Goal: Transaction & Acquisition: Book appointment/travel/reservation

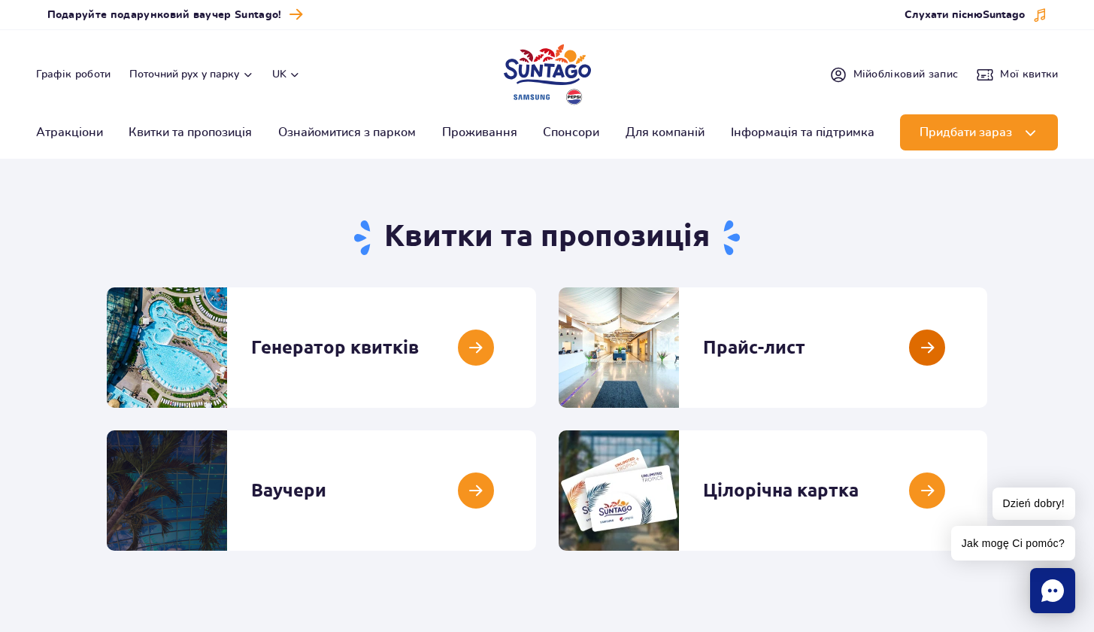
click at [987, 336] on link at bounding box center [987, 347] width 0 height 120
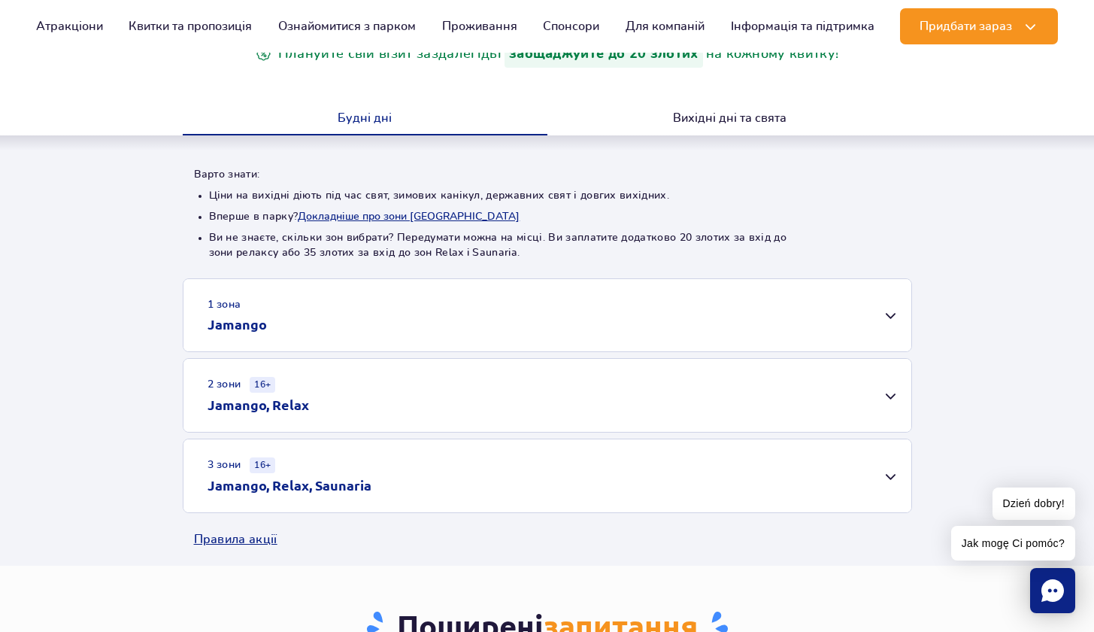
scroll to position [223, 0]
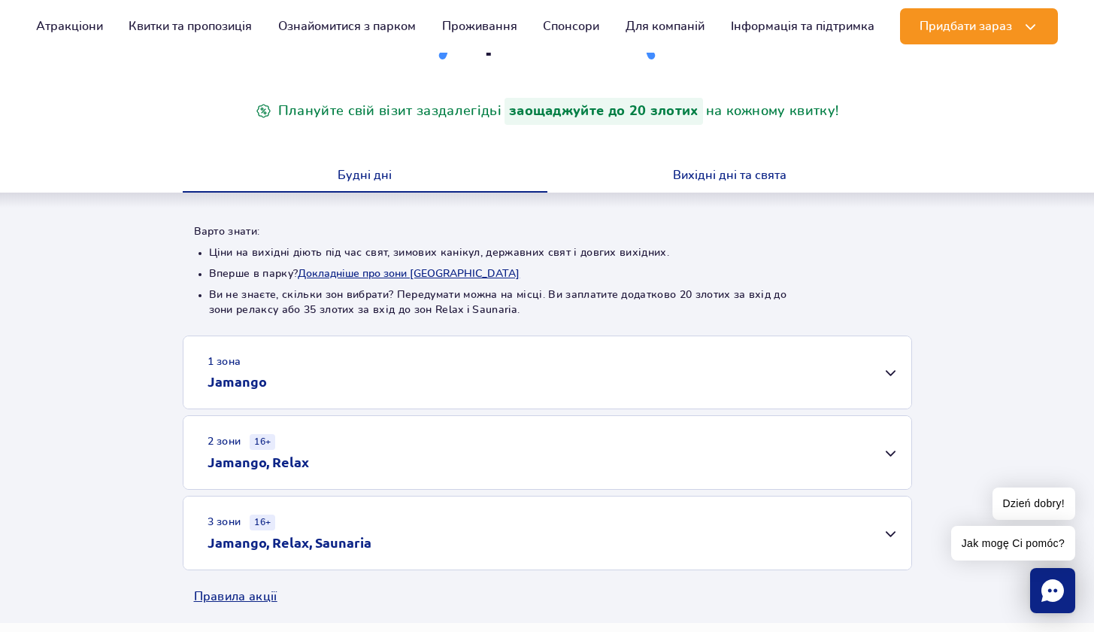
click at [720, 171] on button "Вихідні дні та свята" at bounding box center [729, 177] width 365 height 32
click at [327, 176] on button "Будні дні" at bounding box center [365, 177] width 365 height 32
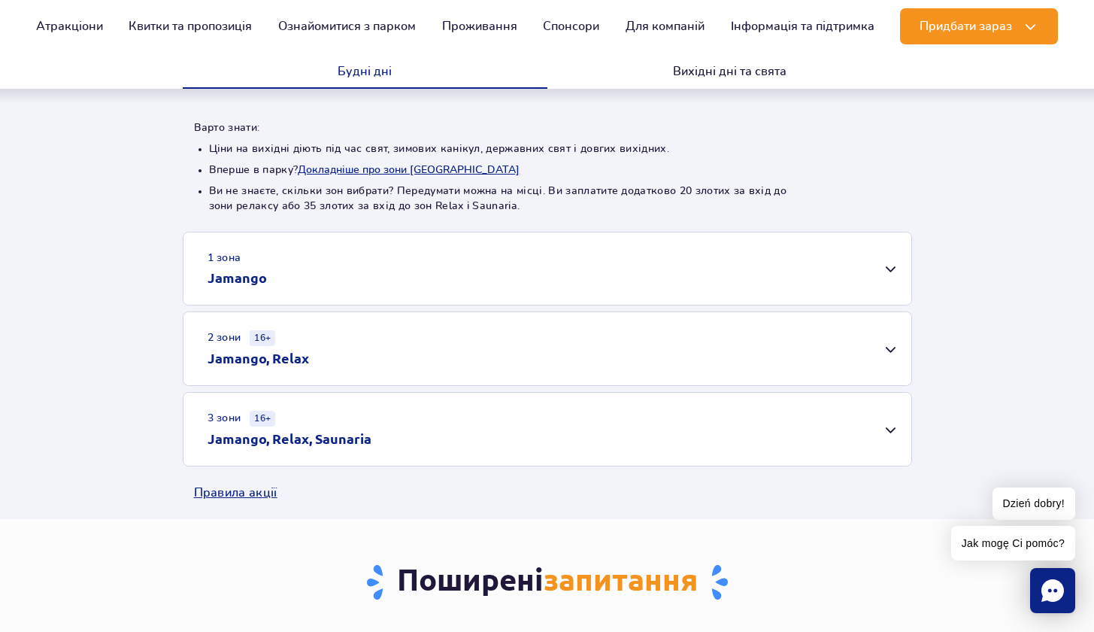
scroll to position [339, 0]
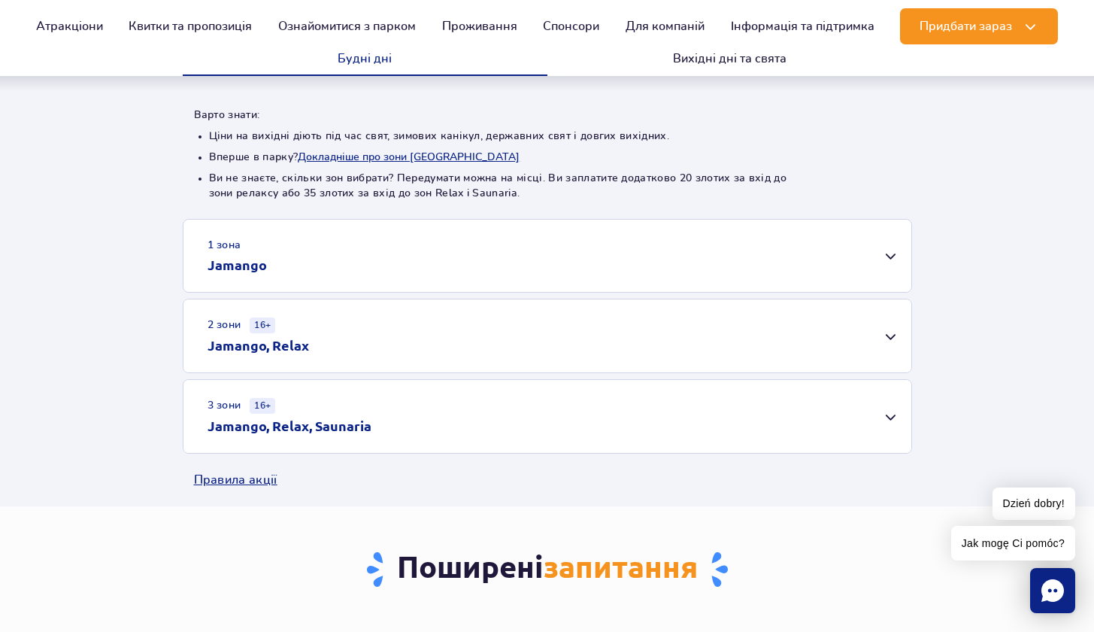
click at [362, 269] on div "1 зона Jamango" at bounding box center [547, 256] width 728 height 72
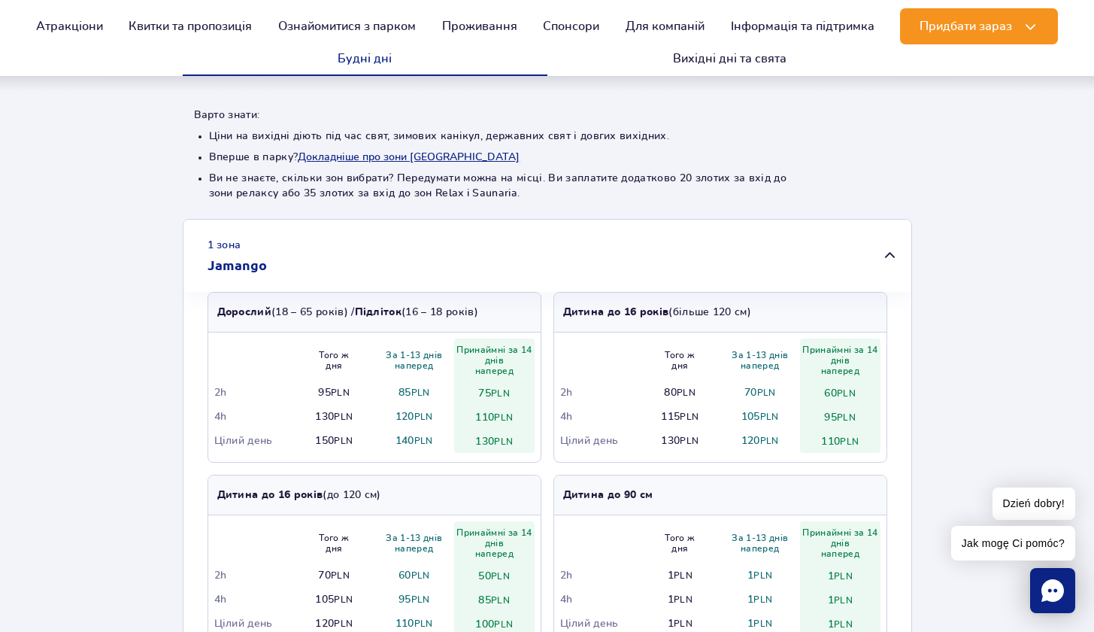
click at [362, 269] on div "1 зона Jamango" at bounding box center [547, 256] width 728 height 72
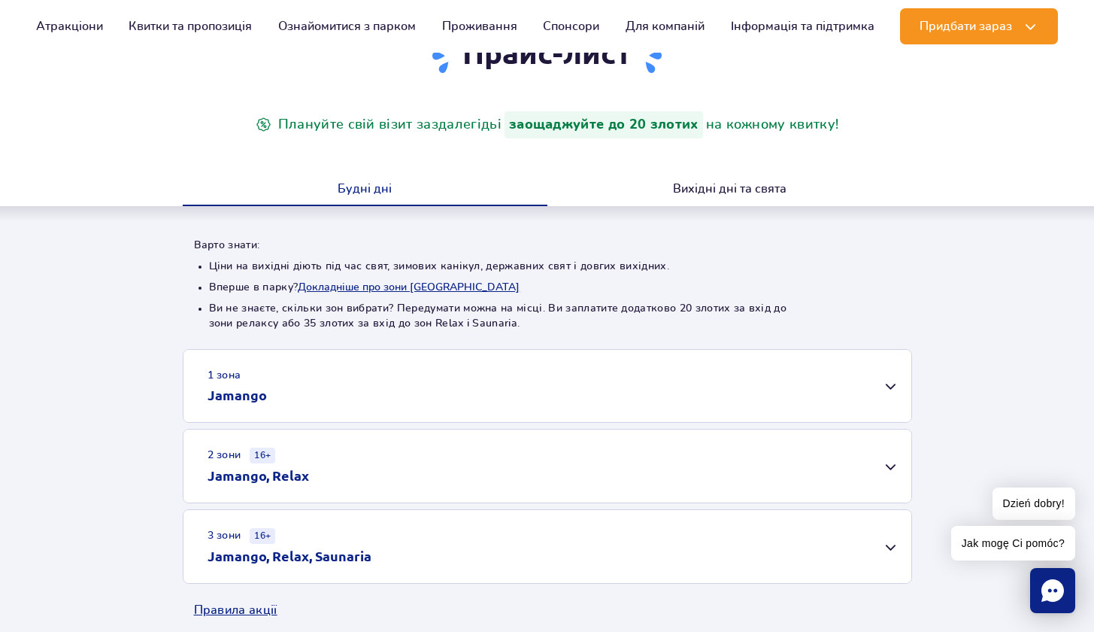
scroll to position [192, 0]
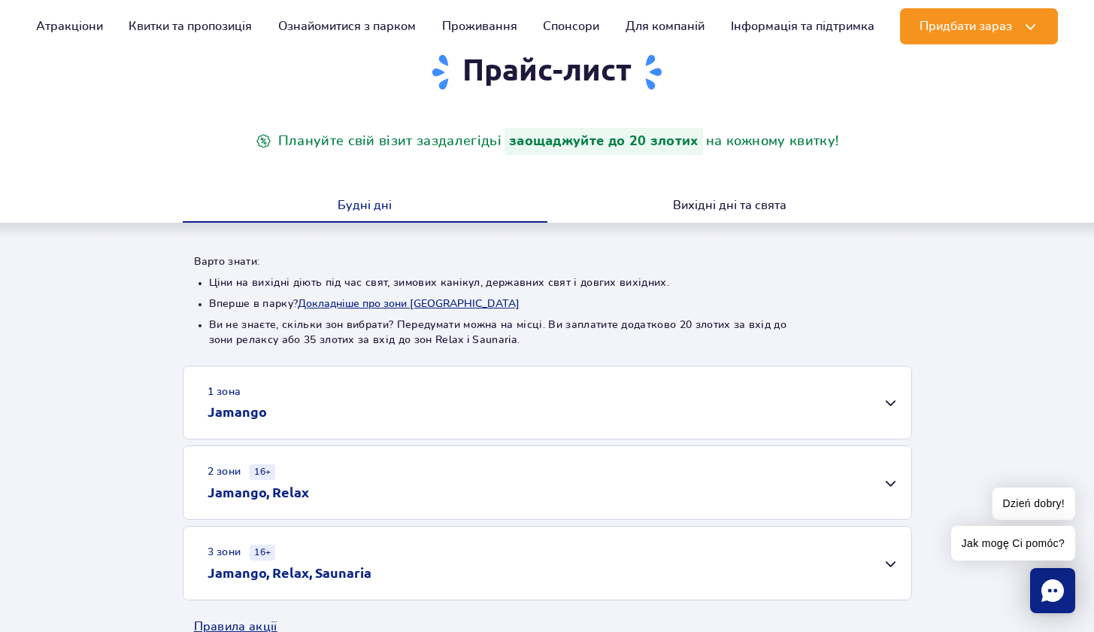
click at [373, 207] on button "Будні дні" at bounding box center [365, 207] width 365 height 32
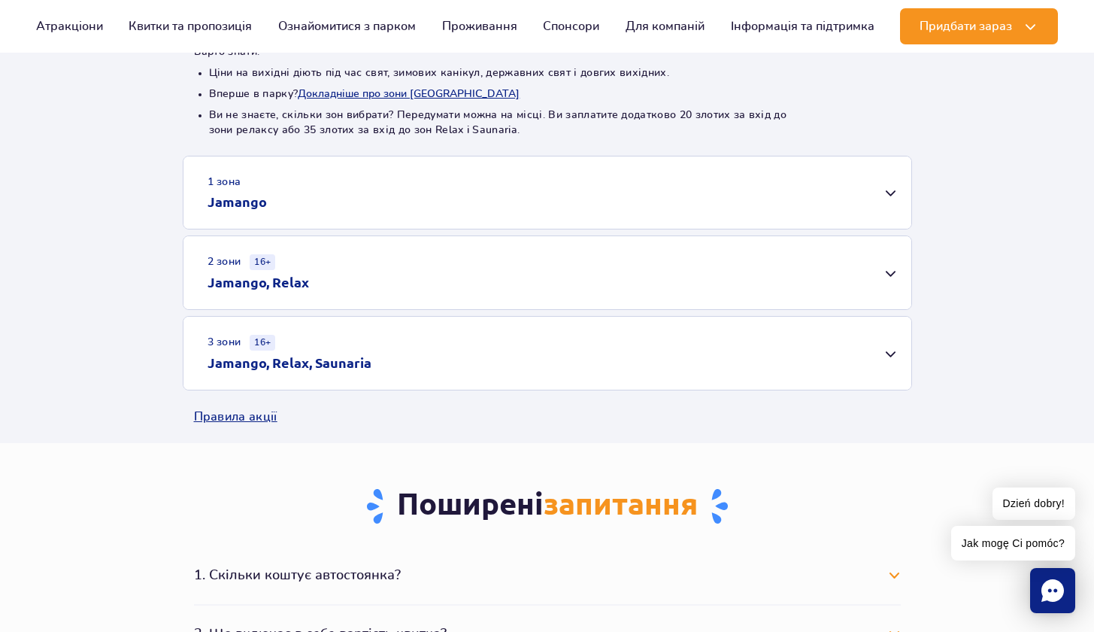
scroll to position [404, 0]
click at [868, 274] on div "2 зони 16+ Jamango, Relax" at bounding box center [547, 271] width 728 height 73
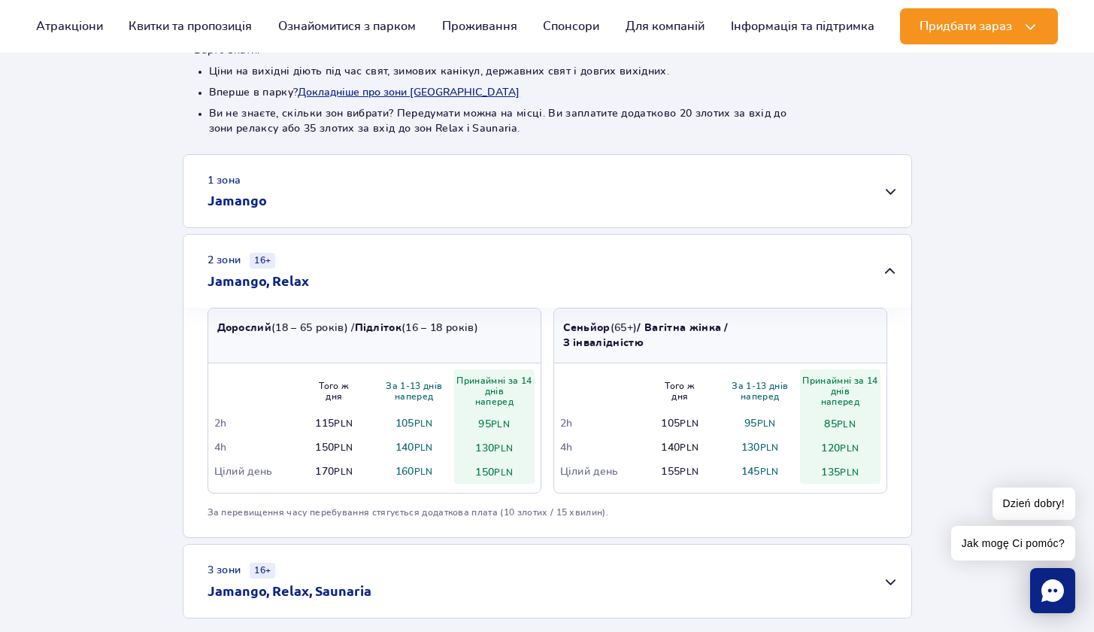
click at [867, 274] on div "2 зони 16+ Jamango, Relax" at bounding box center [547, 271] width 728 height 73
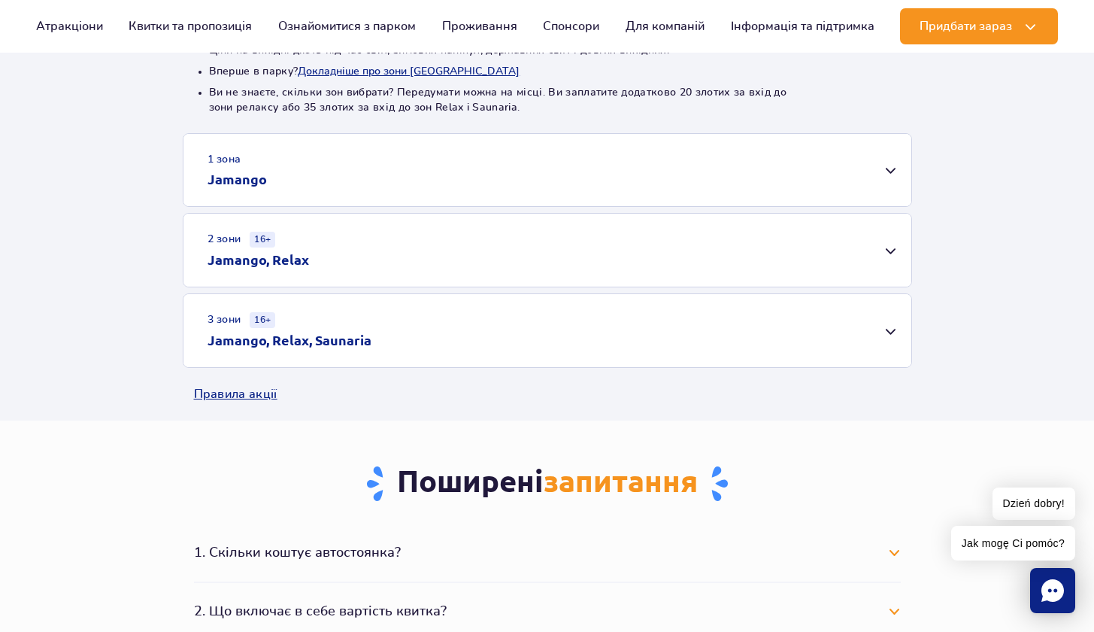
scroll to position [426, 0]
click at [747, 335] on div "3 зони 16+ Jamango, Relax, Saunaria" at bounding box center [547, 329] width 728 height 73
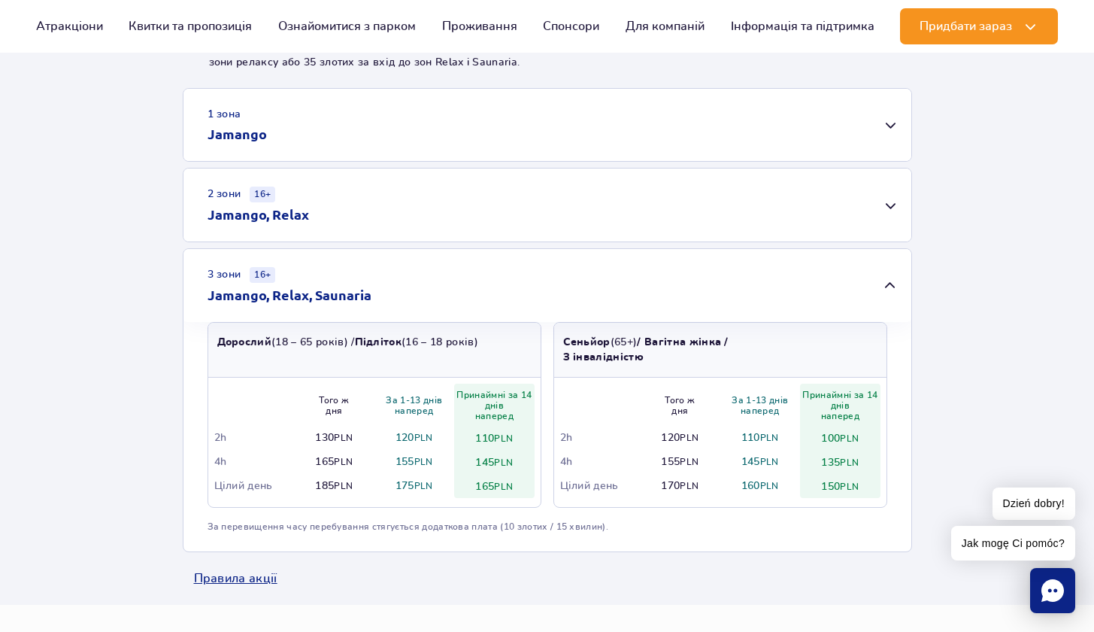
scroll to position [468, 0]
click at [880, 293] on div "3 зони 16+ Jamango, Relax, Saunaria" at bounding box center [547, 286] width 728 height 73
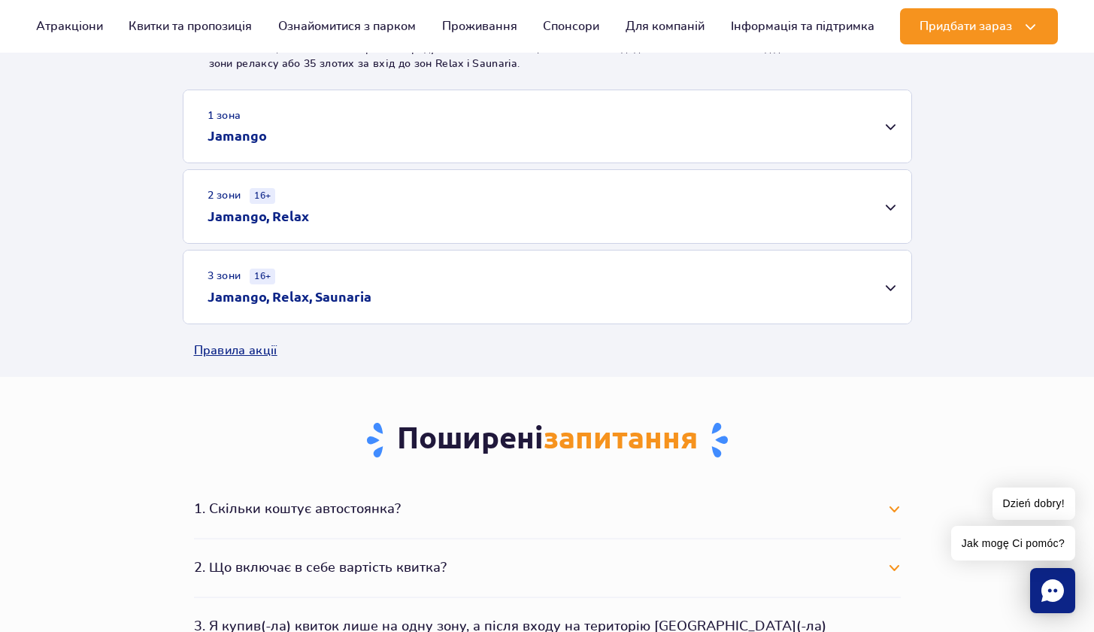
click at [880, 293] on div "3 зони 16+ Jamango, Relax, Saunaria" at bounding box center [547, 286] width 728 height 73
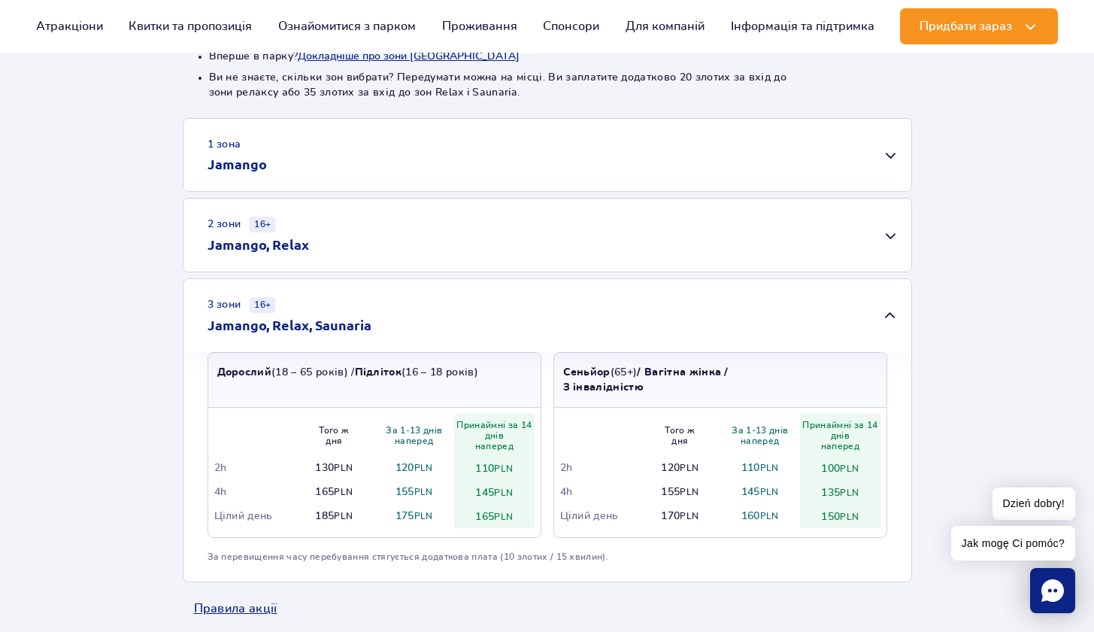
scroll to position [438, 0]
click at [429, 228] on div "2 зони 16+ Jamango, Relax" at bounding box center [547, 237] width 728 height 73
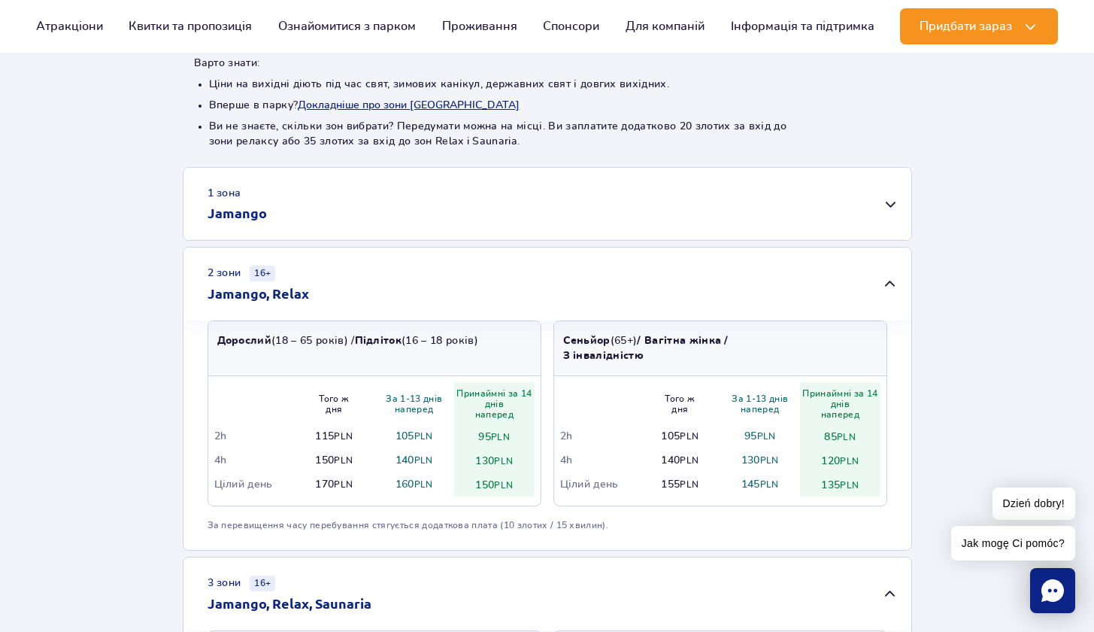
scroll to position [379, 0]
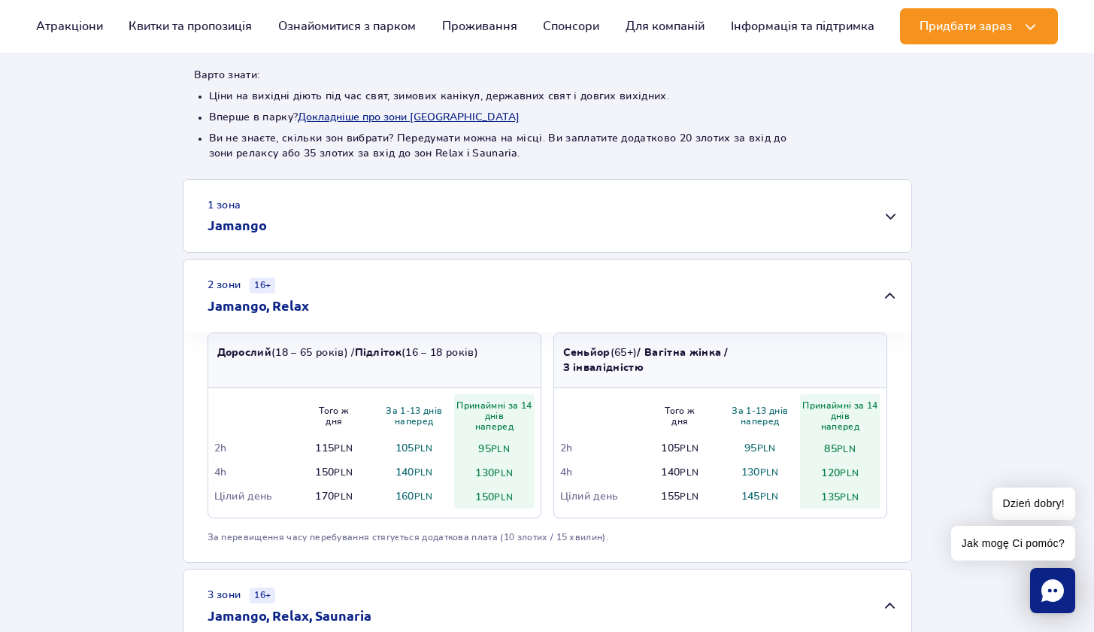
click at [844, 307] on div "2 зони 16+ Jamango, Relax" at bounding box center [547, 295] width 728 height 73
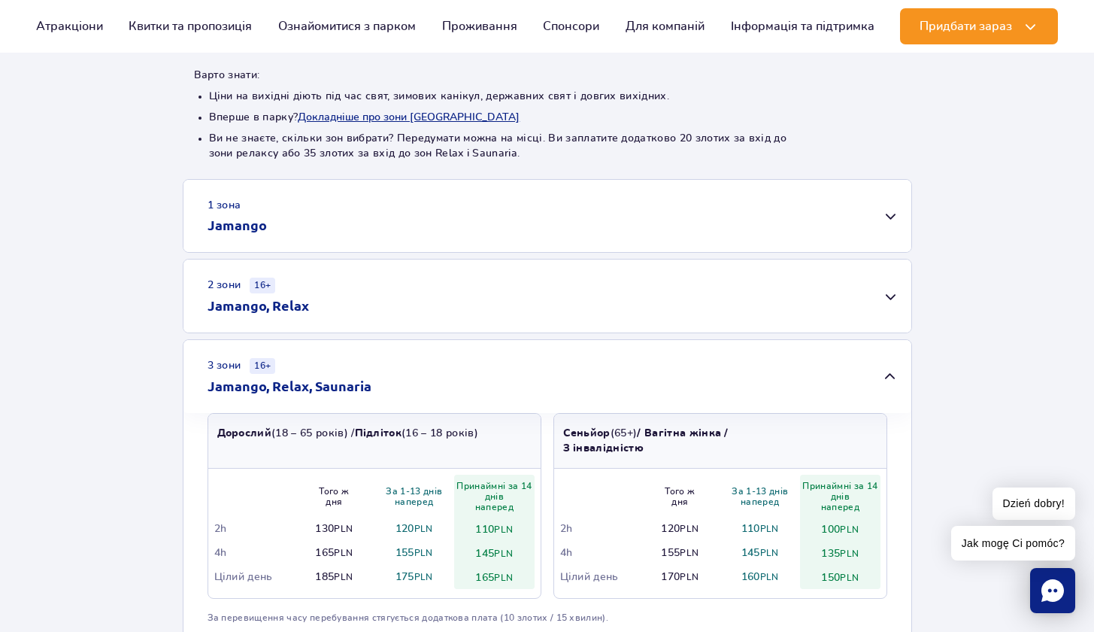
click at [534, 230] on div "1 зона Jamango" at bounding box center [547, 216] width 728 height 72
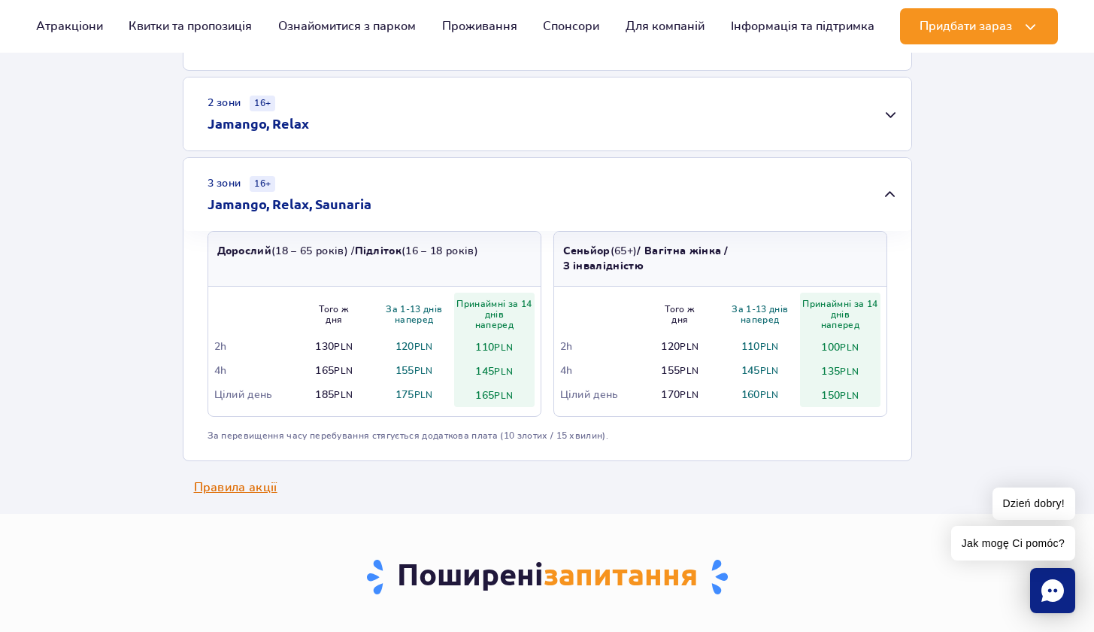
scroll to position [1143, 0]
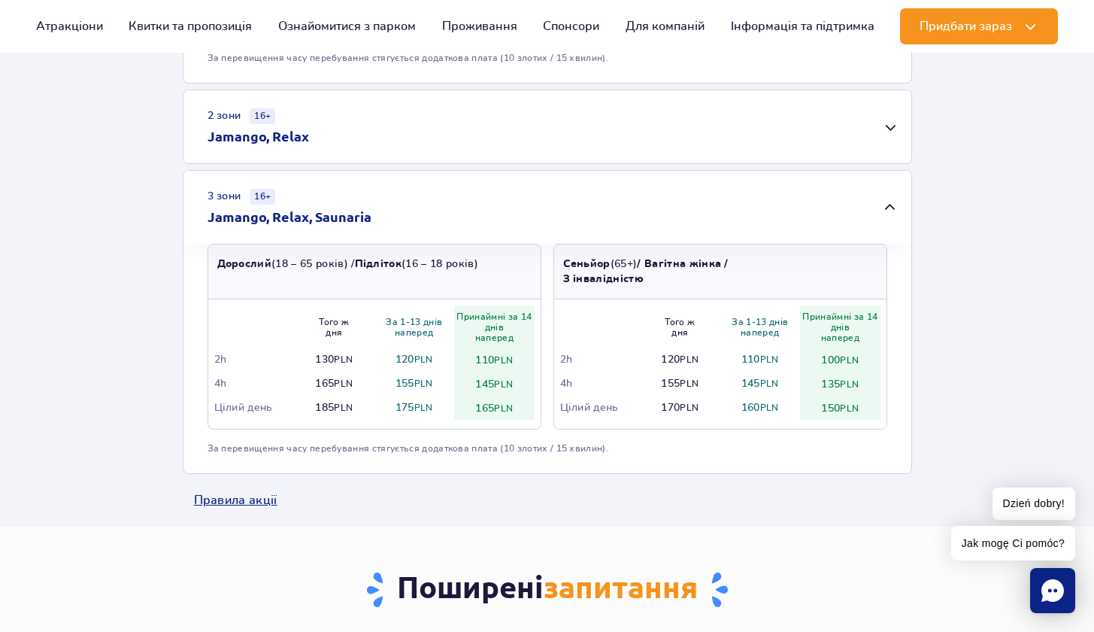
click at [854, 198] on div "3 зони 16+ Jamango, Relax, Saunaria" at bounding box center [547, 207] width 728 height 73
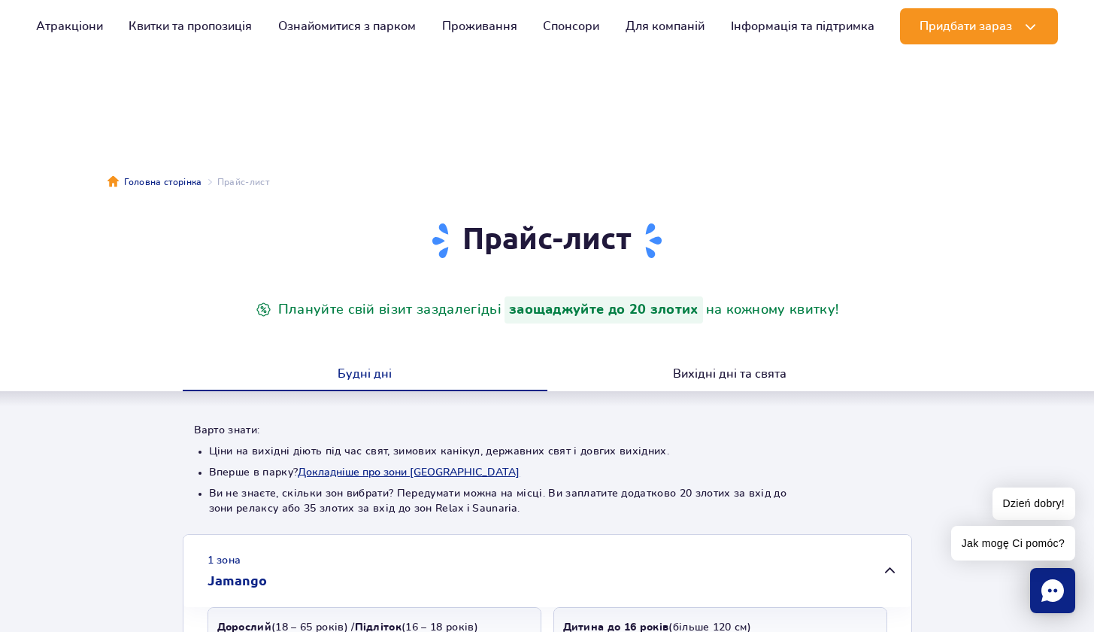
scroll to position [41, 0]
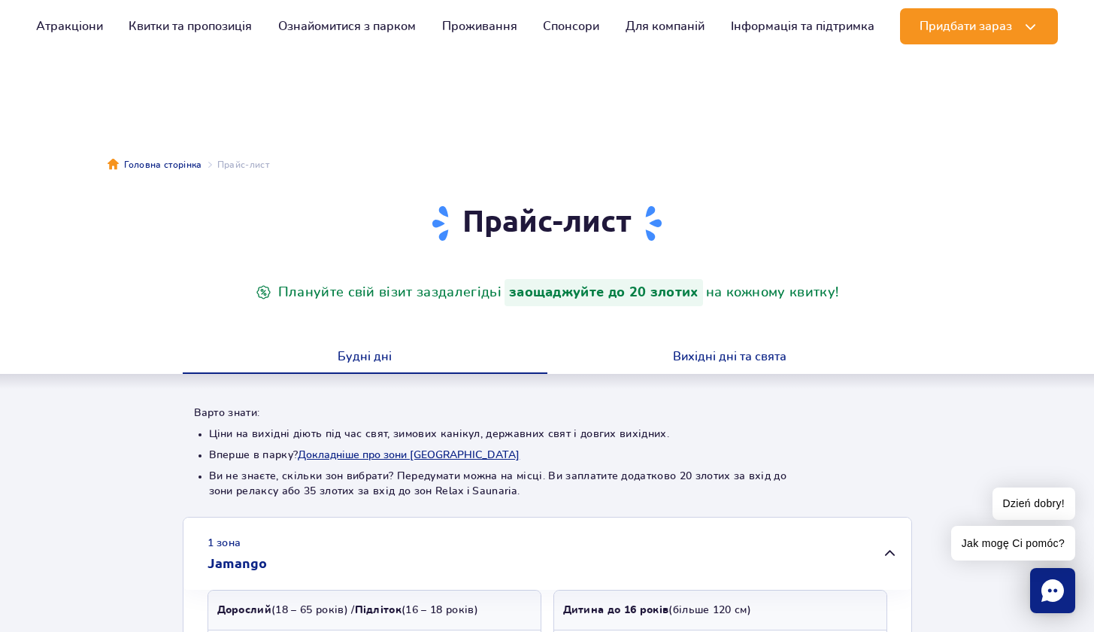
click at [747, 364] on button "Вихідні дні та свята" at bounding box center [729, 358] width 365 height 32
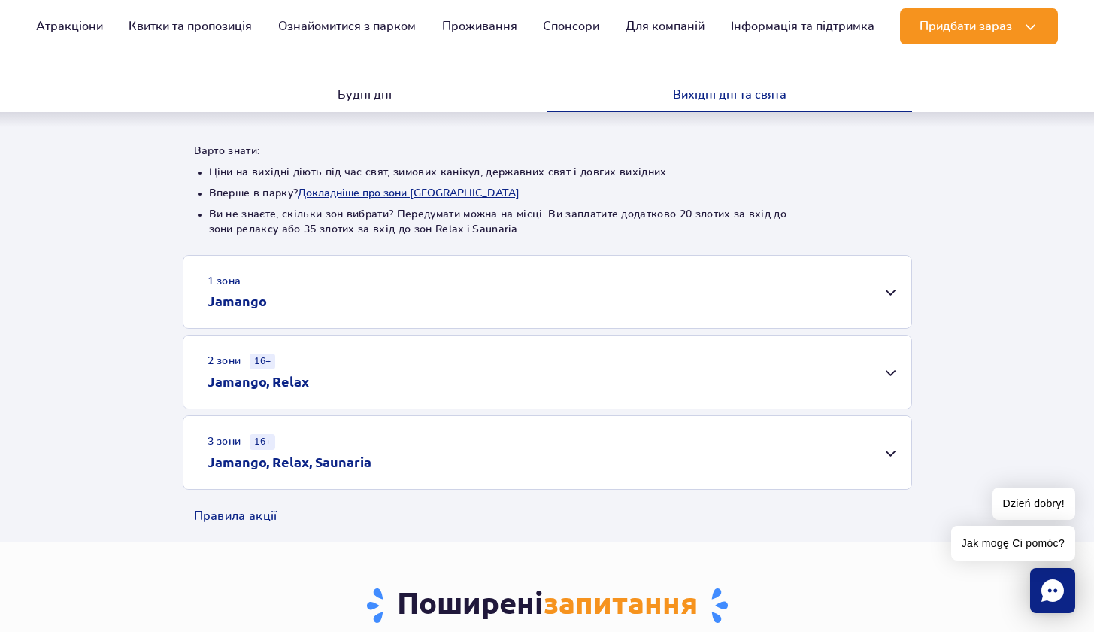
scroll to position [324, 0]
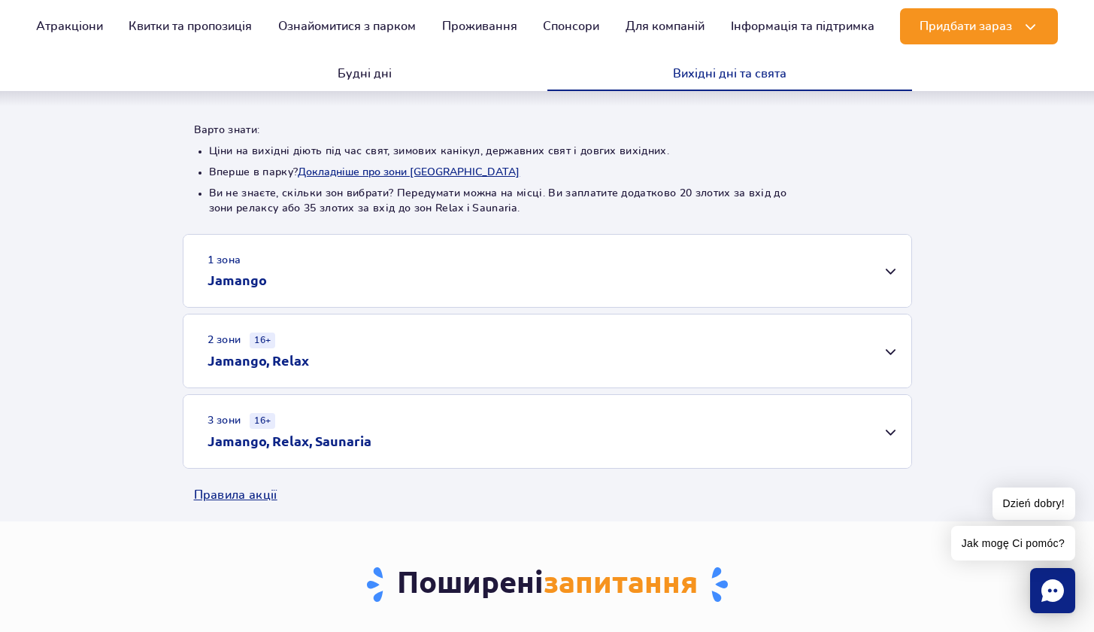
click at [854, 267] on div "1 зона Jamango" at bounding box center [547, 271] width 728 height 72
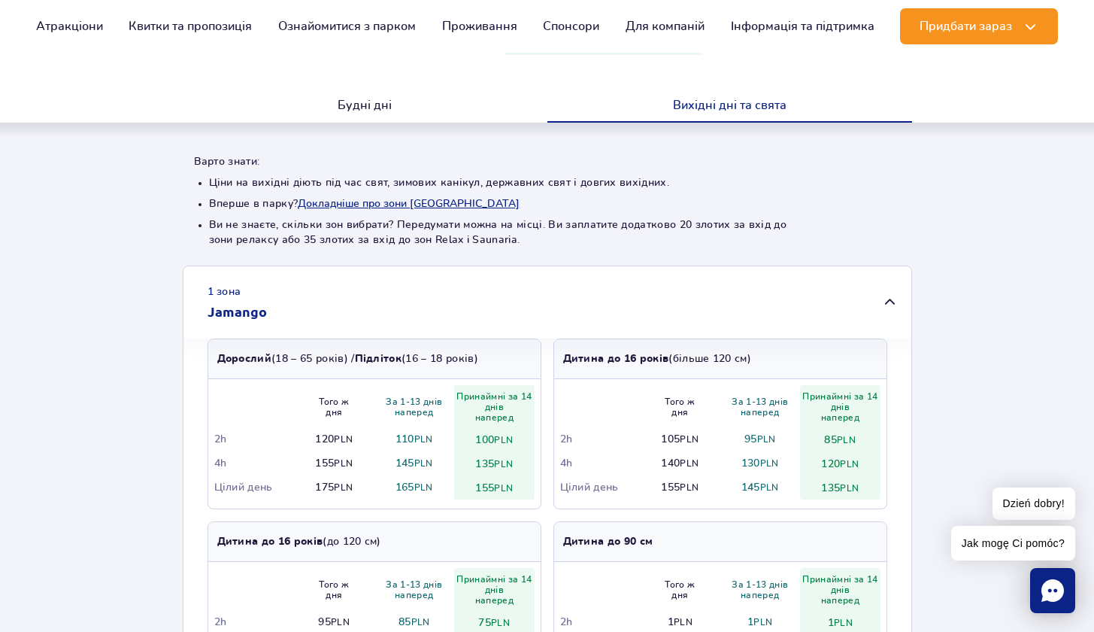
scroll to position [279, 0]
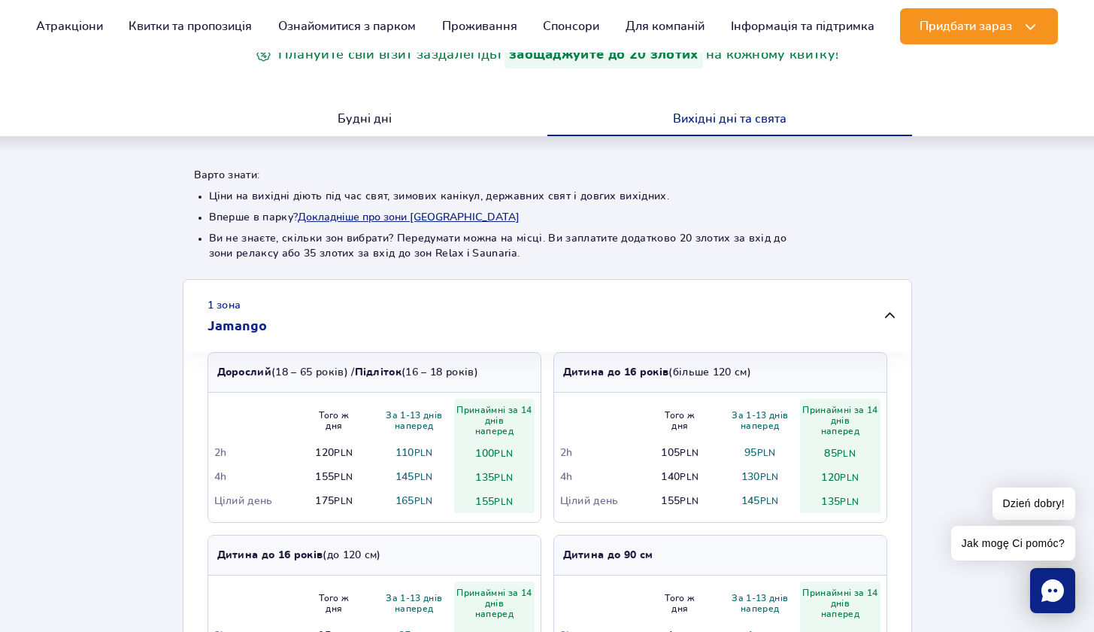
click at [886, 321] on div "1 зона Jamango" at bounding box center [547, 316] width 728 height 72
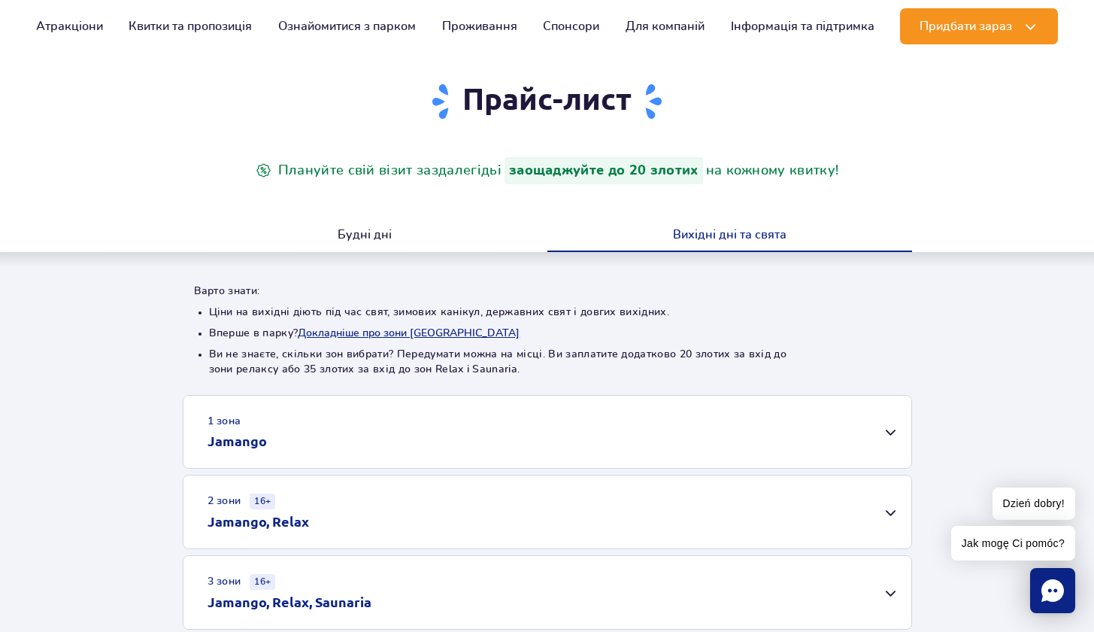
scroll to position [153, 0]
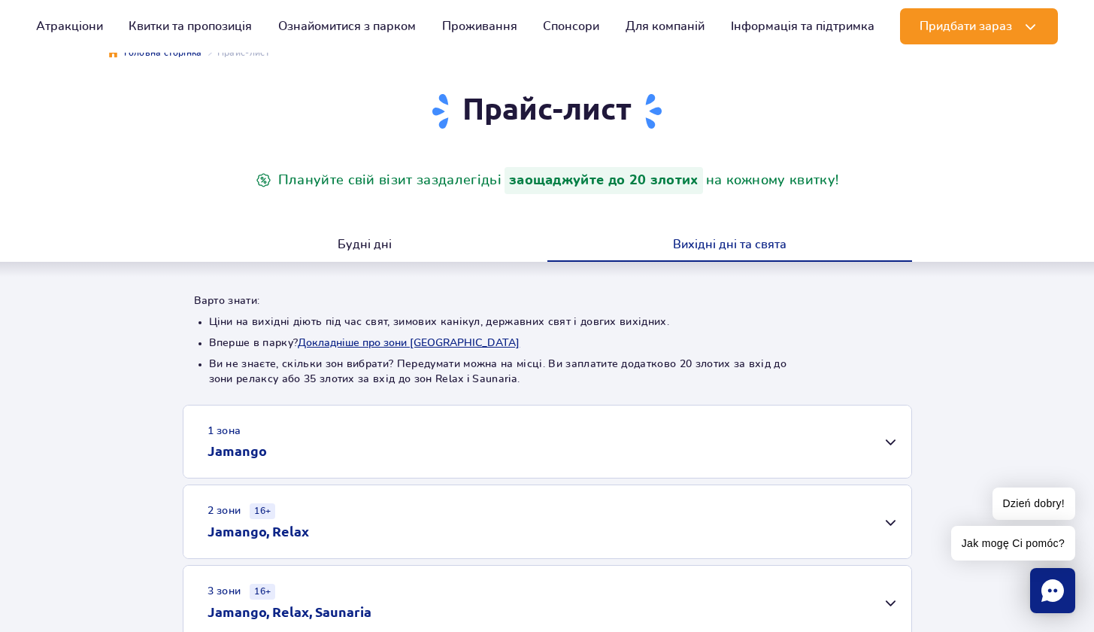
click at [859, 435] on div "1 зона Jamango" at bounding box center [547, 441] width 728 height 72
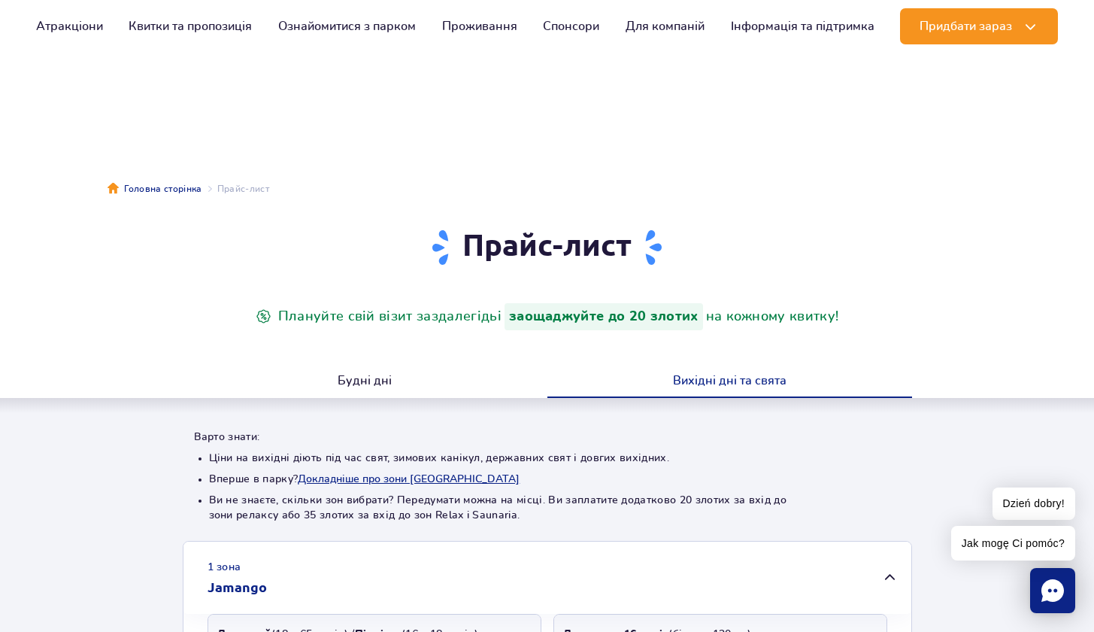
scroll to position [24, 0]
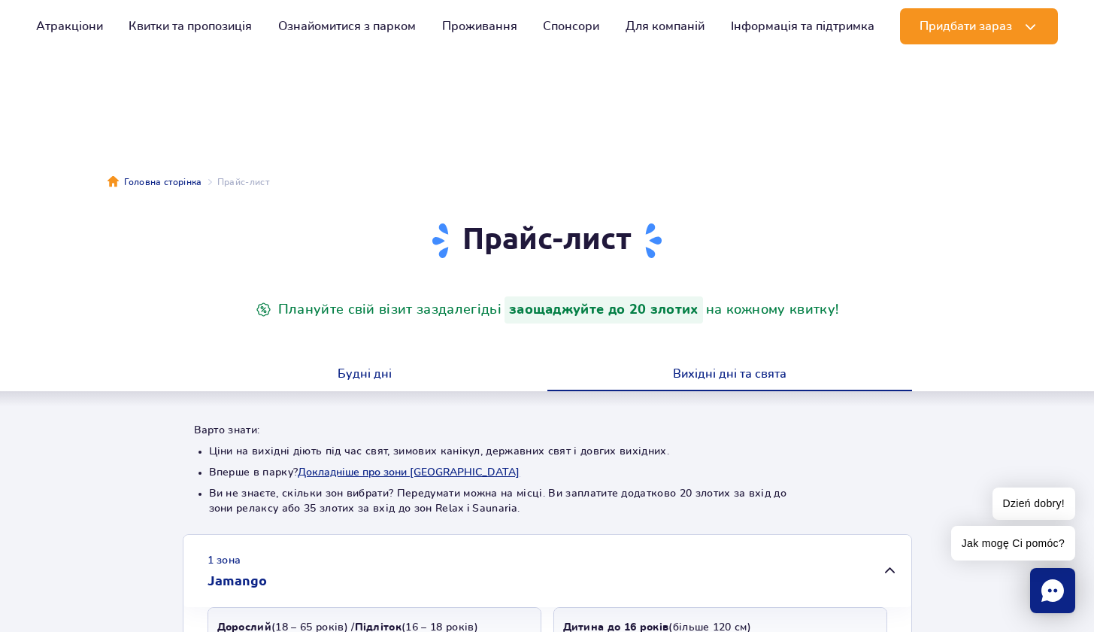
click at [360, 381] on button "Будні дні" at bounding box center [365, 375] width 365 height 32
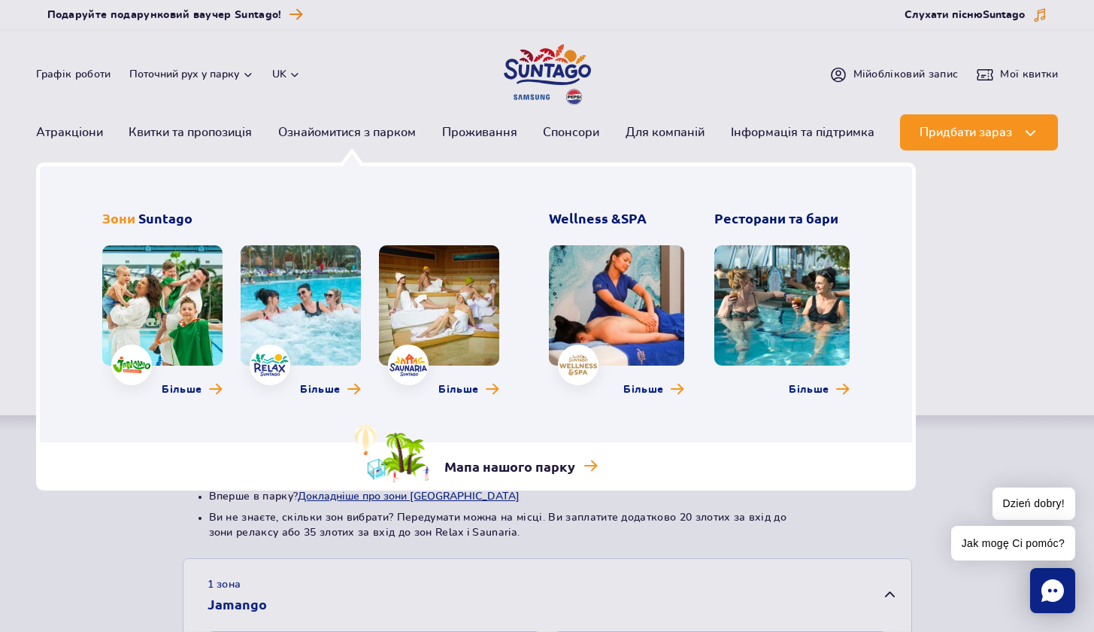
scroll to position [0, 0]
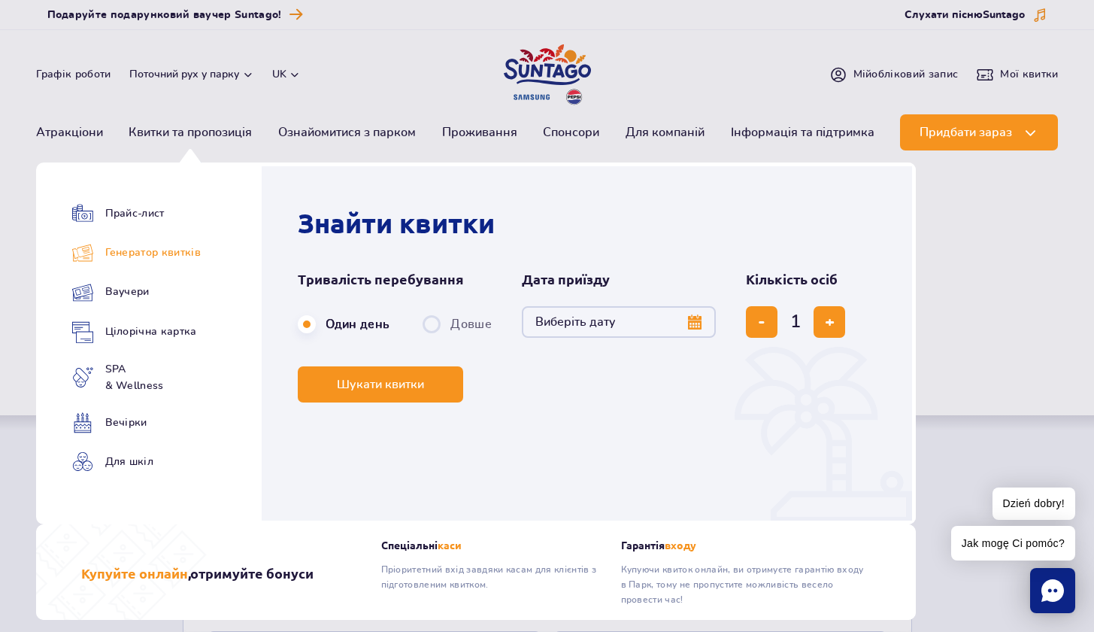
click at [150, 251] on link "Генератор квитків" at bounding box center [136, 252] width 129 height 21
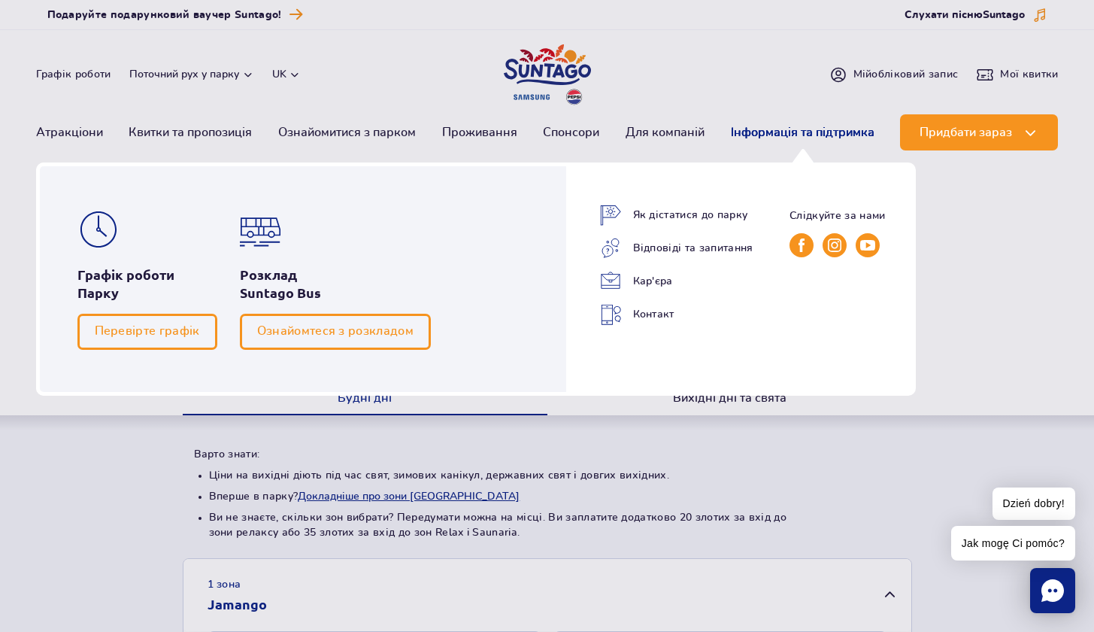
click at [806, 132] on link "Інформація та підтримка" at bounding box center [803, 132] width 144 height 36
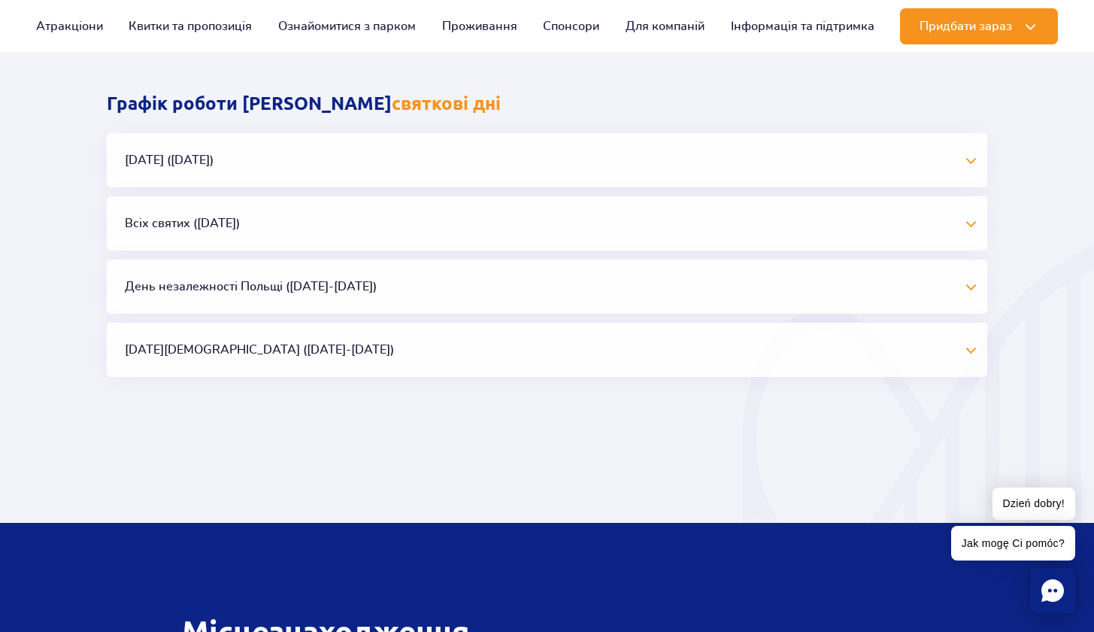
scroll to position [1264, 0]
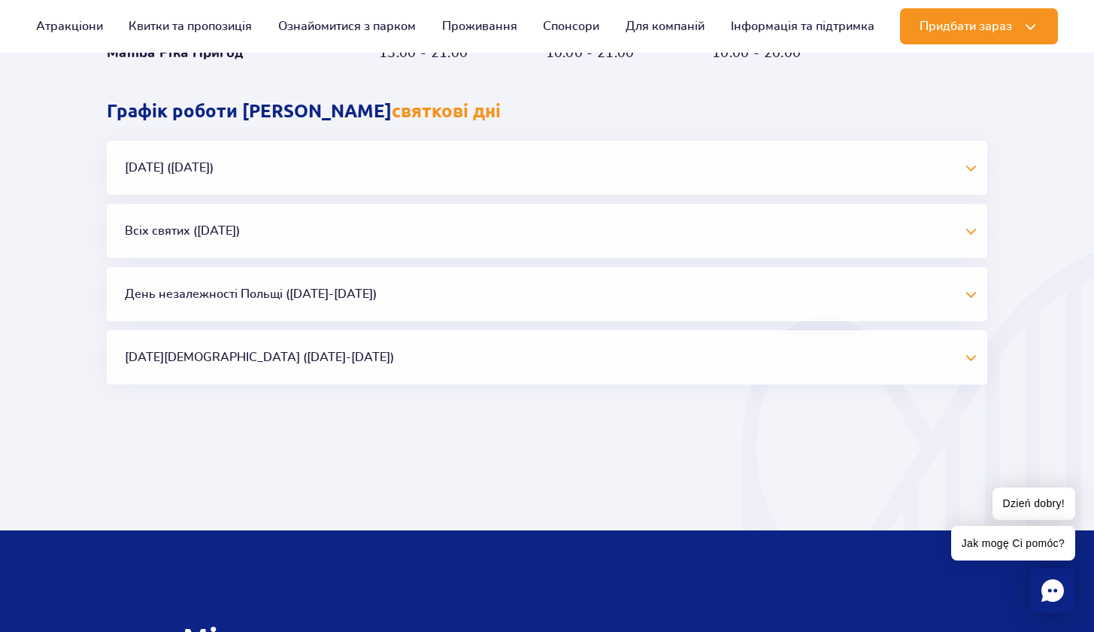
click at [176, 170] on button "[DATE] ([DATE])" at bounding box center [547, 168] width 880 height 54
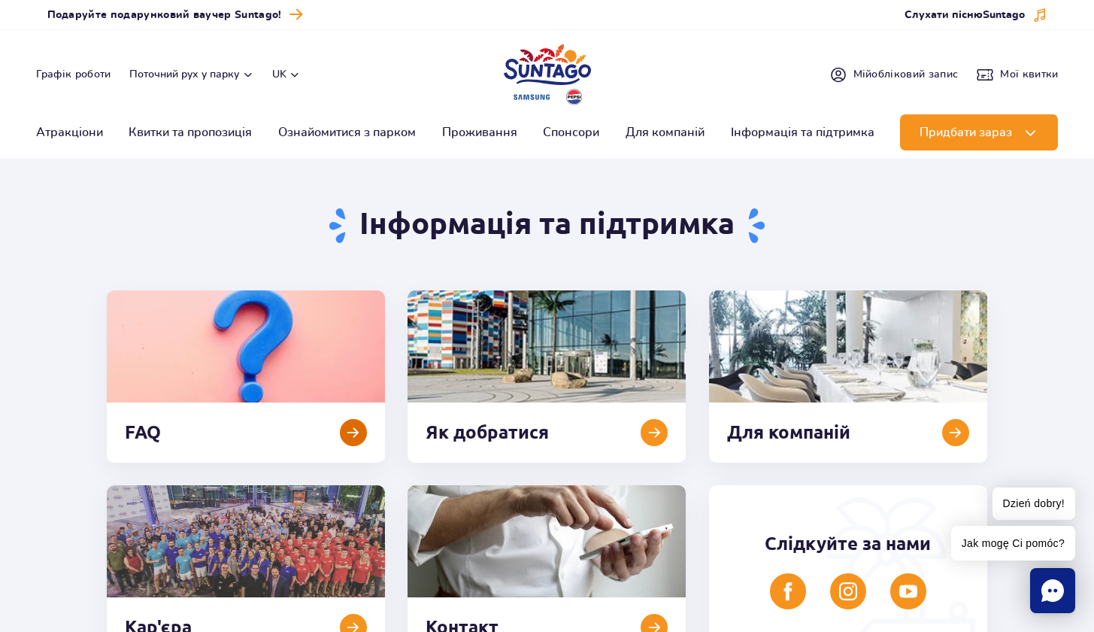
scroll to position [0, 0]
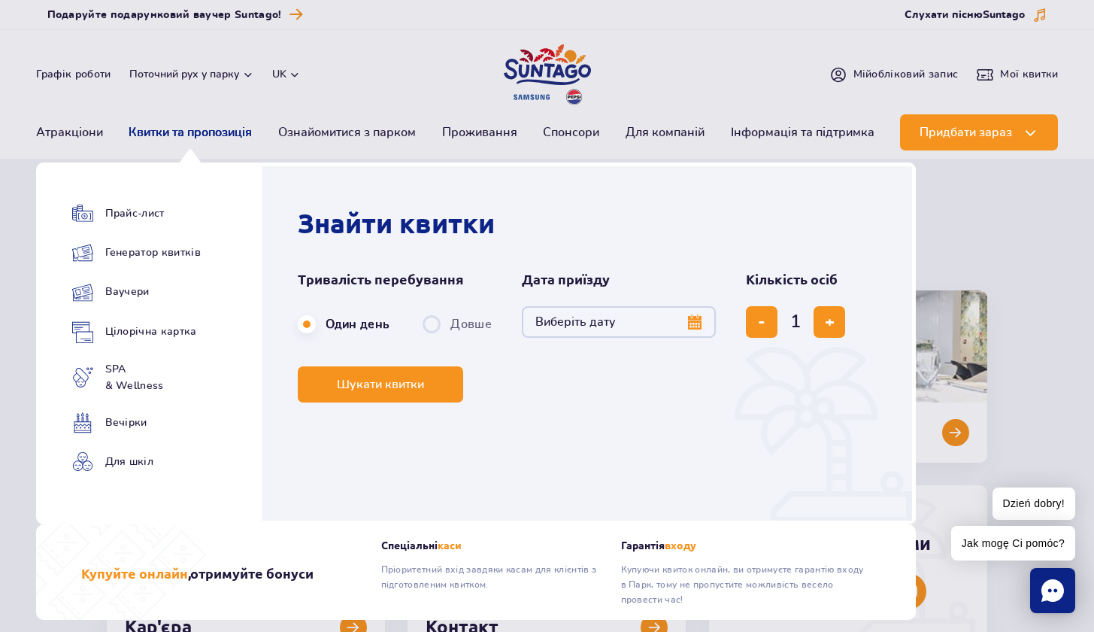
click at [180, 138] on link "Квитки та пропозиція" at bounding box center [190, 132] width 123 height 36
